Goal: Information Seeking & Learning: Learn about a topic

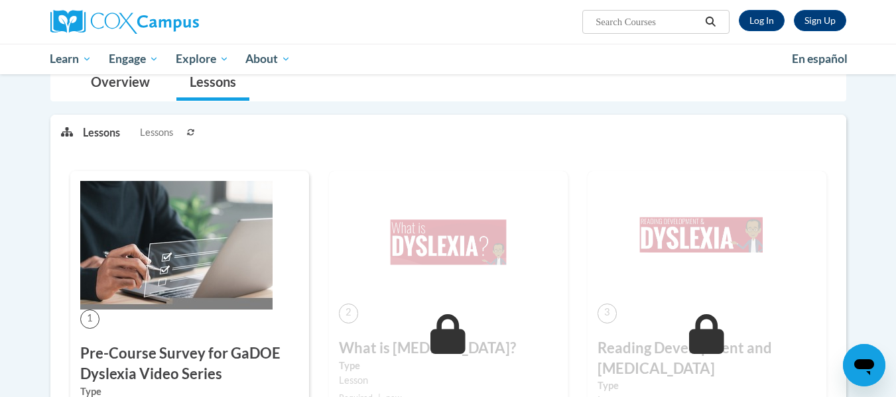
scroll to position [133, 0]
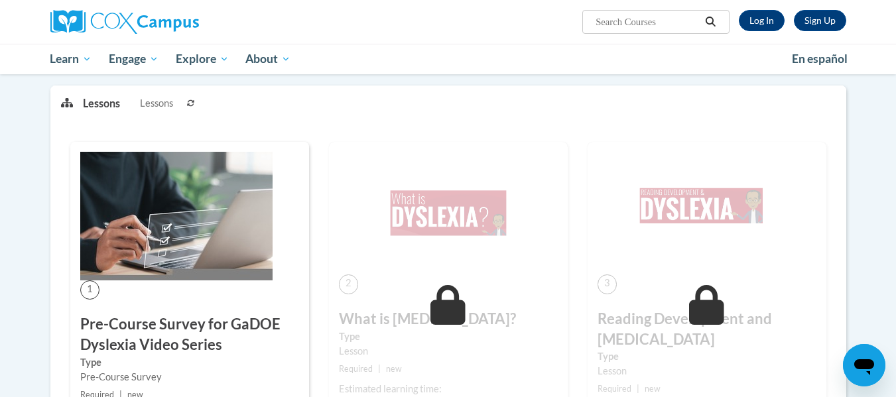
scroll to position [162, 0]
click at [180, 196] on img at bounding box center [176, 217] width 192 height 129
click at [768, 25] on link "Log In" at bounding box center [762, 20] width 46 height 21
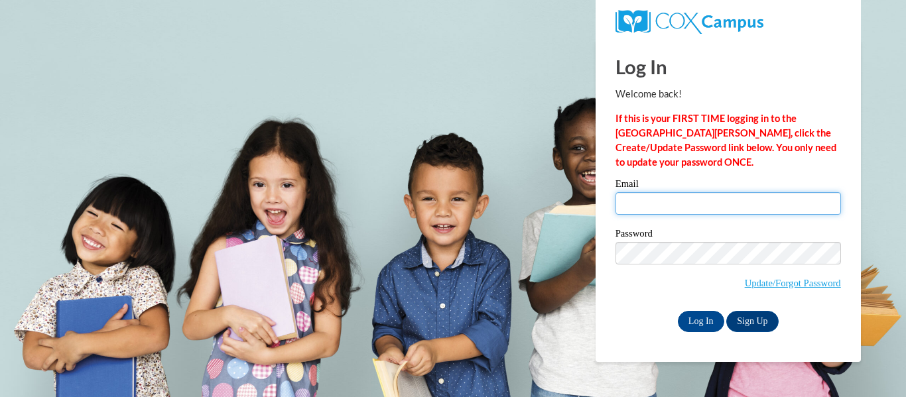
click at [692, 208] on input "Email" at bounding box center [729, 203] width 226 height 23
type input "RRomens@greenfield.k12.wi.us"
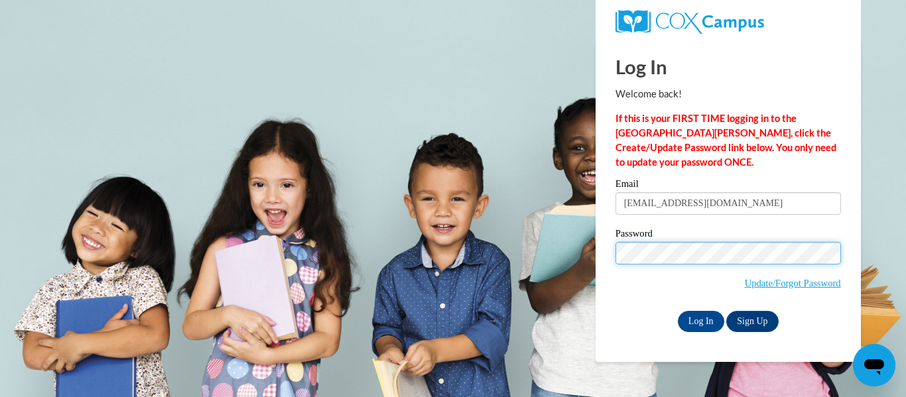
click at [678, 311] on input "Log In" at bounding box center [701, 321] width 46 height 21
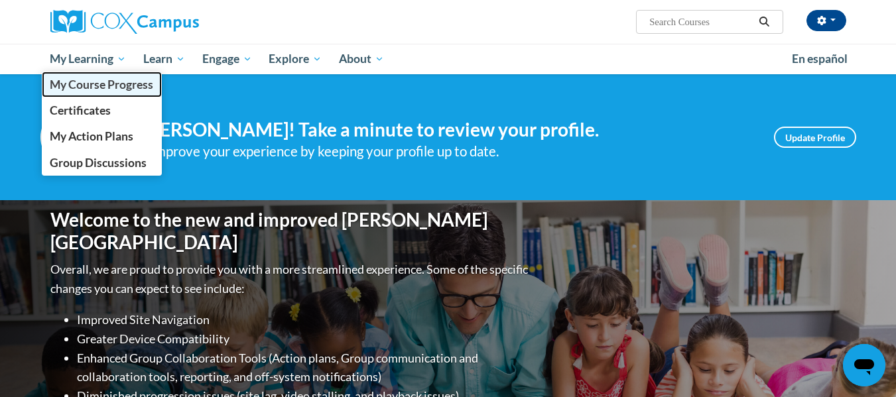
click at [113, 84] on span "My Course Progress" at bounding box center [102, 85] width 104 height 14
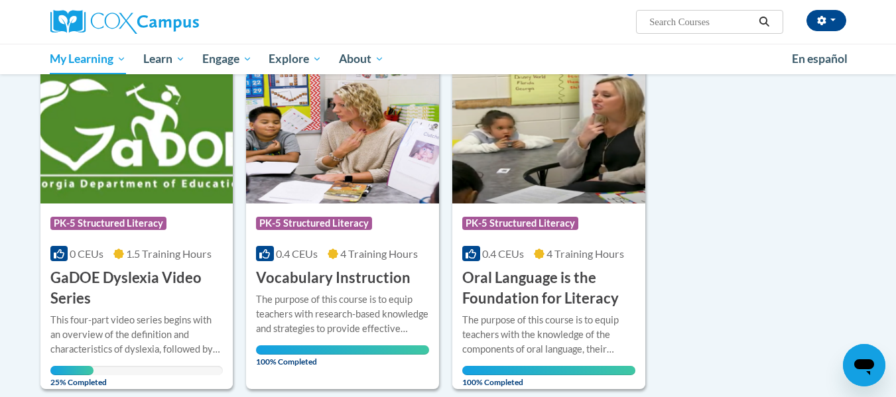
scroll to position [240, 0]
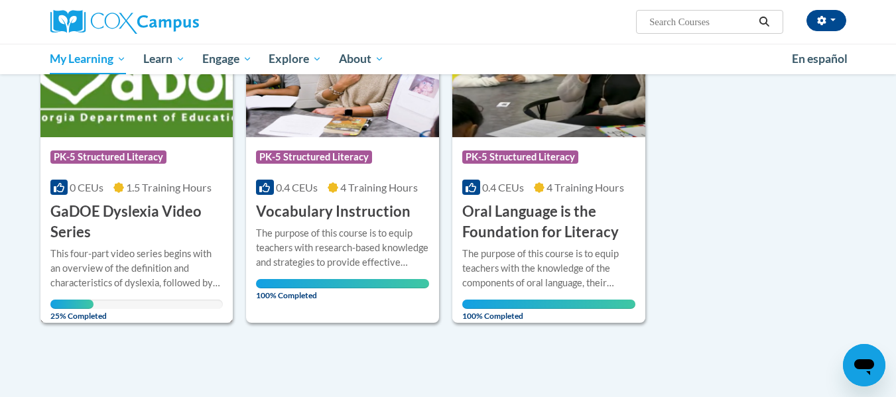
click at [137, 113] on img at bounding box center [136, 69] width 193 height 135
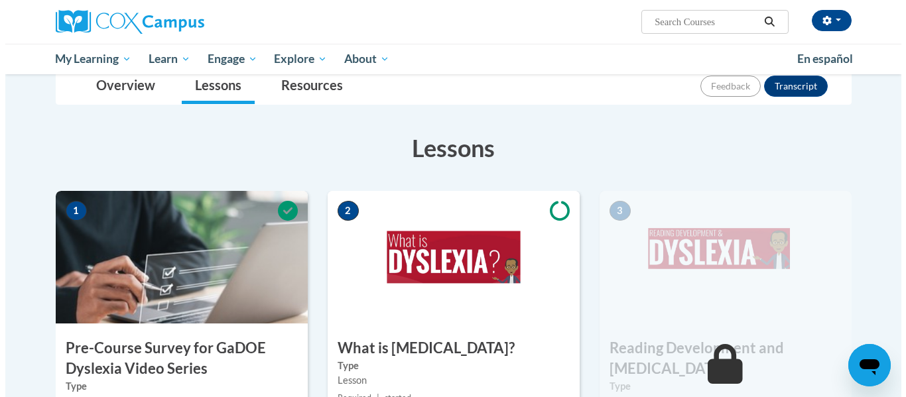
scroll to position [332, 0]
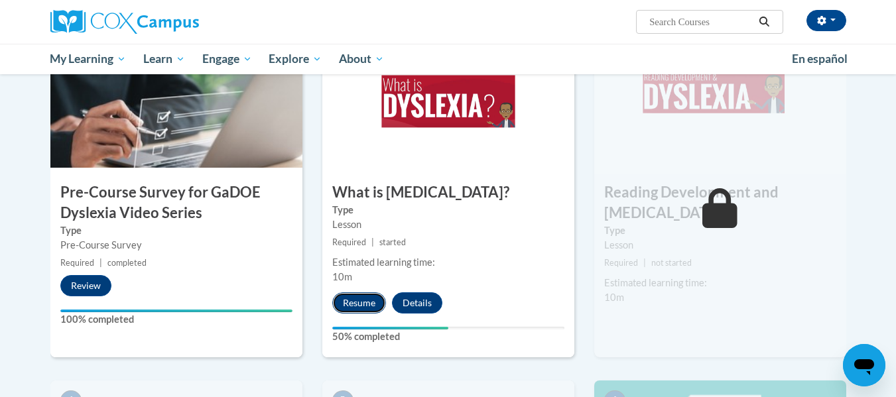
click at [363, 306] on button "Resume" at bounding box center [359, 303] width 54 height 21
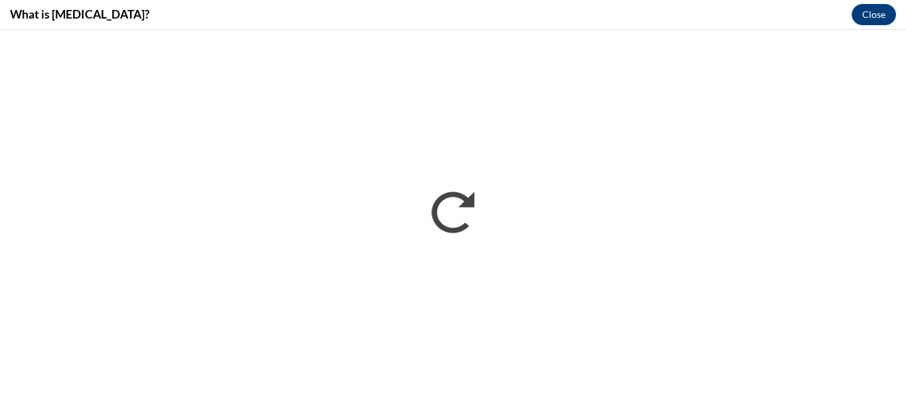
scroll to position [0, 0]
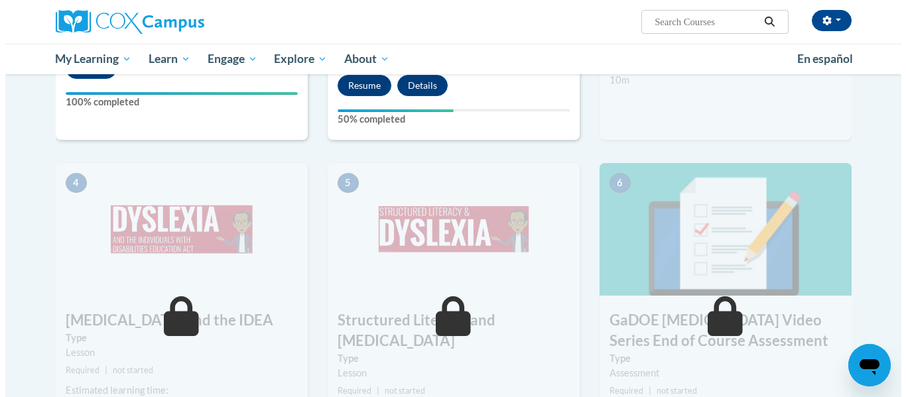
scroll to position [330, 0]
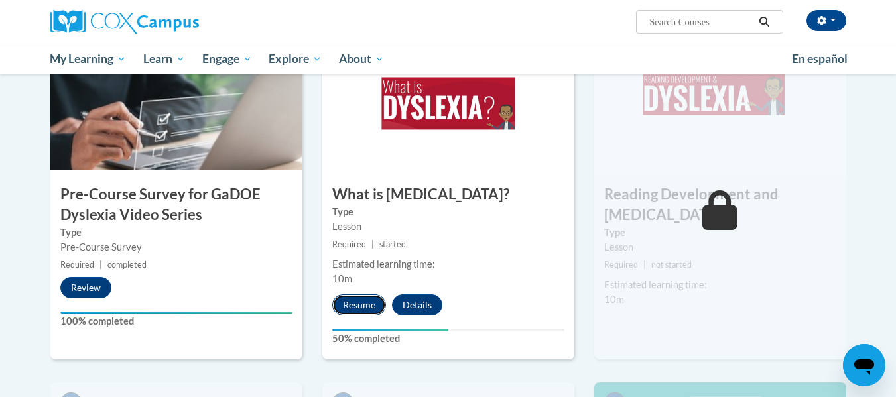
click at [380, 304] on button "Resume" at bounding box center [359, 305] width 54 height 21
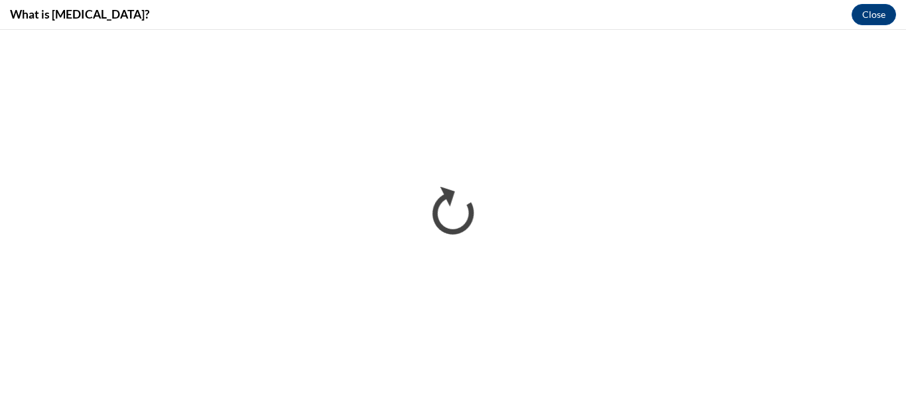
scroll to position [0, 0]
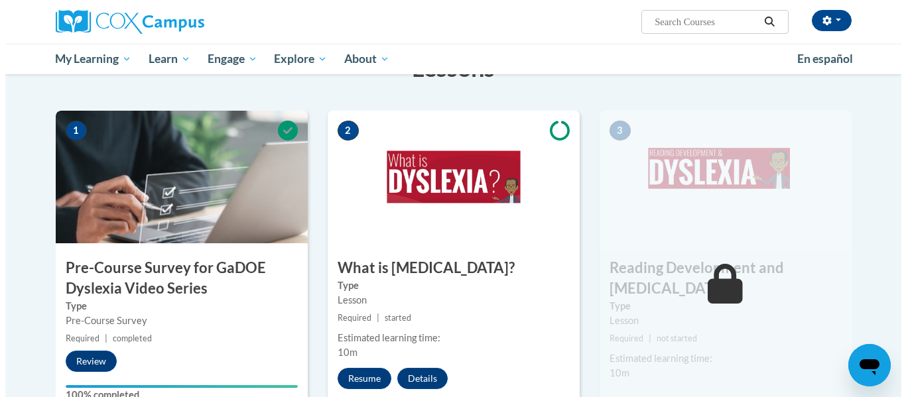
scroll to position [332, 0]
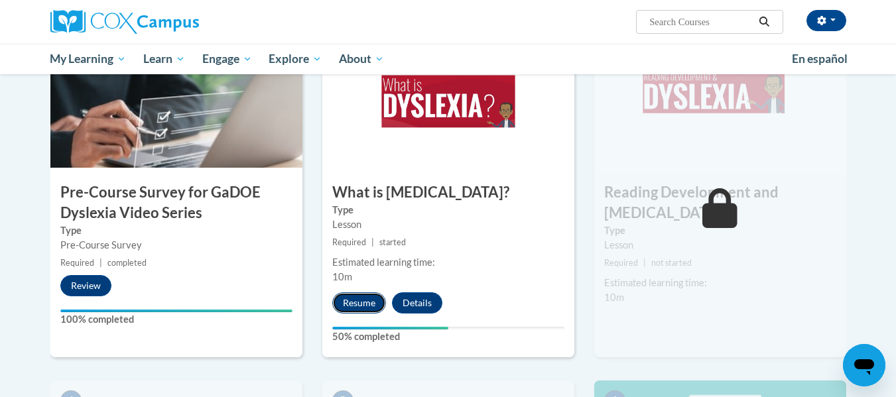
click at [369, 303] on button "Resume" at bounding box center [359, 303] width 54 height 21
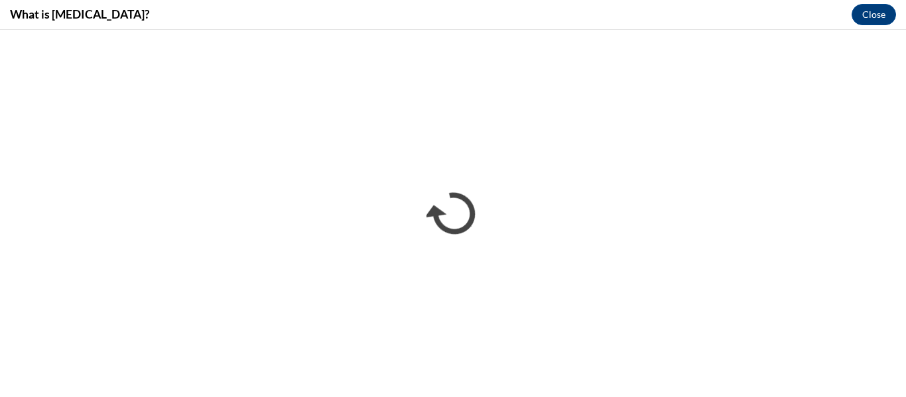
scroll to position [0, 0]
